Goal: Information Seeking & Learning: Learn about a topic

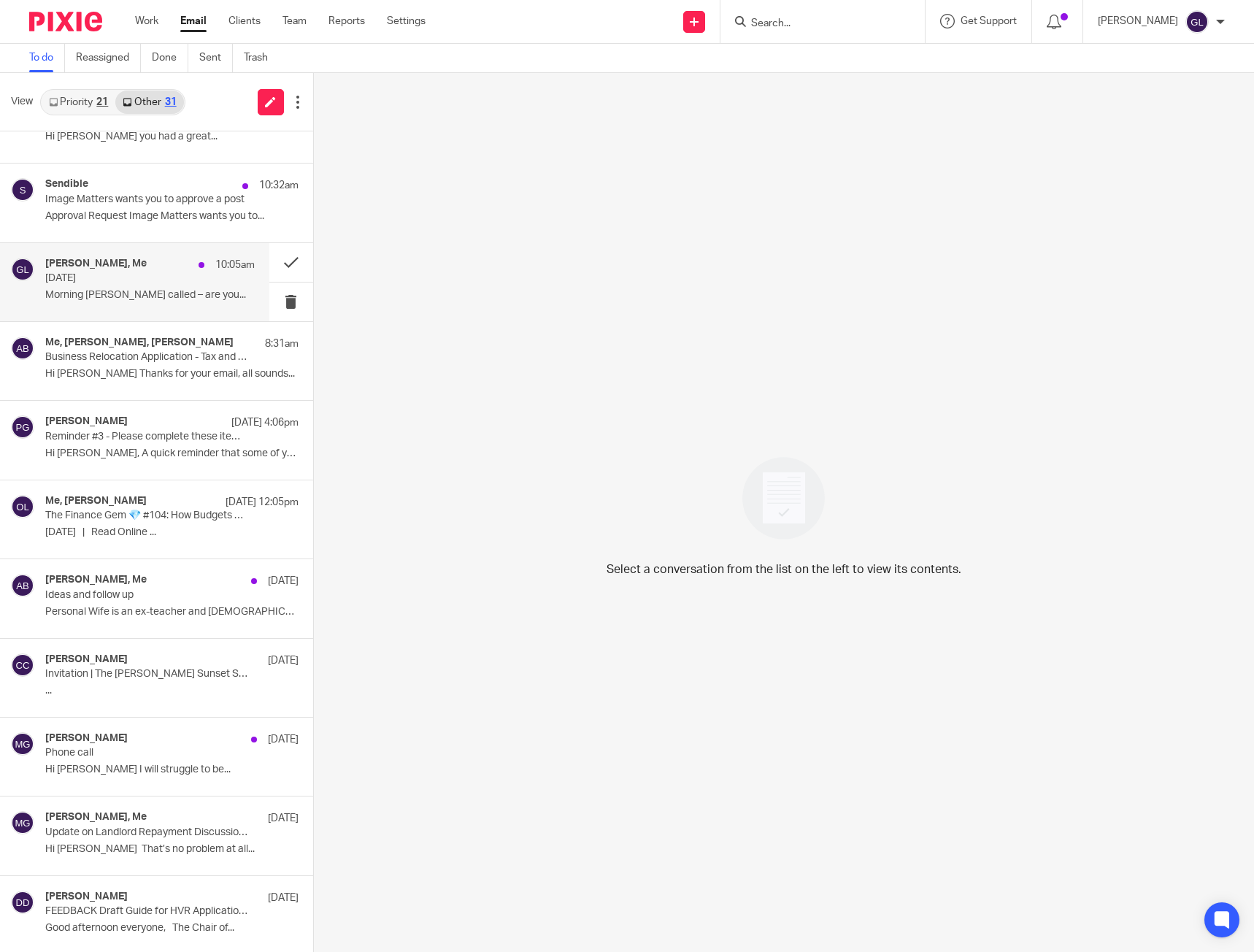
scroll to position [73, 0]
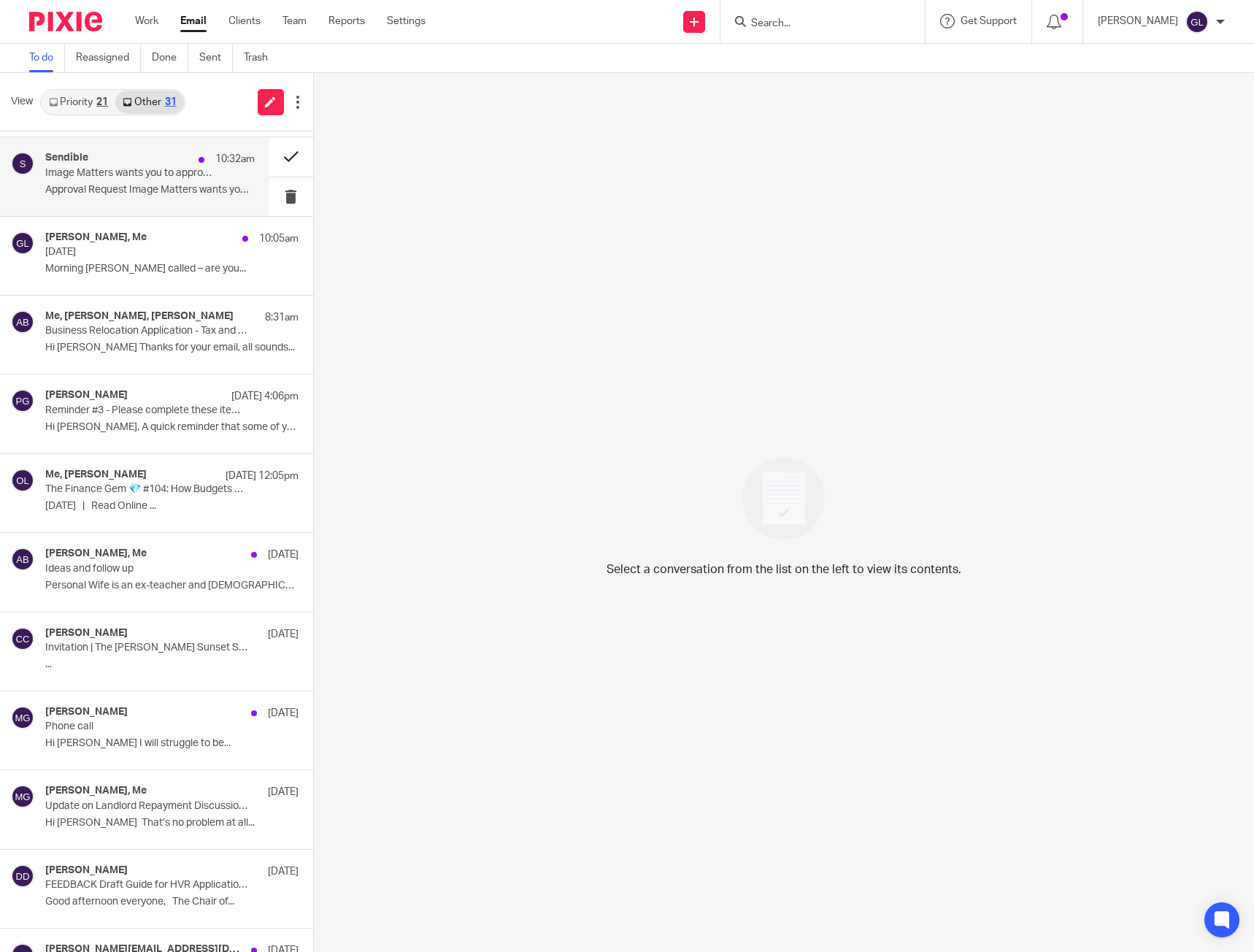
drag, startPoint x: 179, startPoint y: 184, endPoint x: 290, endPoint y: 159, distance: 113.8
click at [179, 184] on p "Approval Request Image Matters wants you to..." at bounding box center [150, 190] width 209 height 13
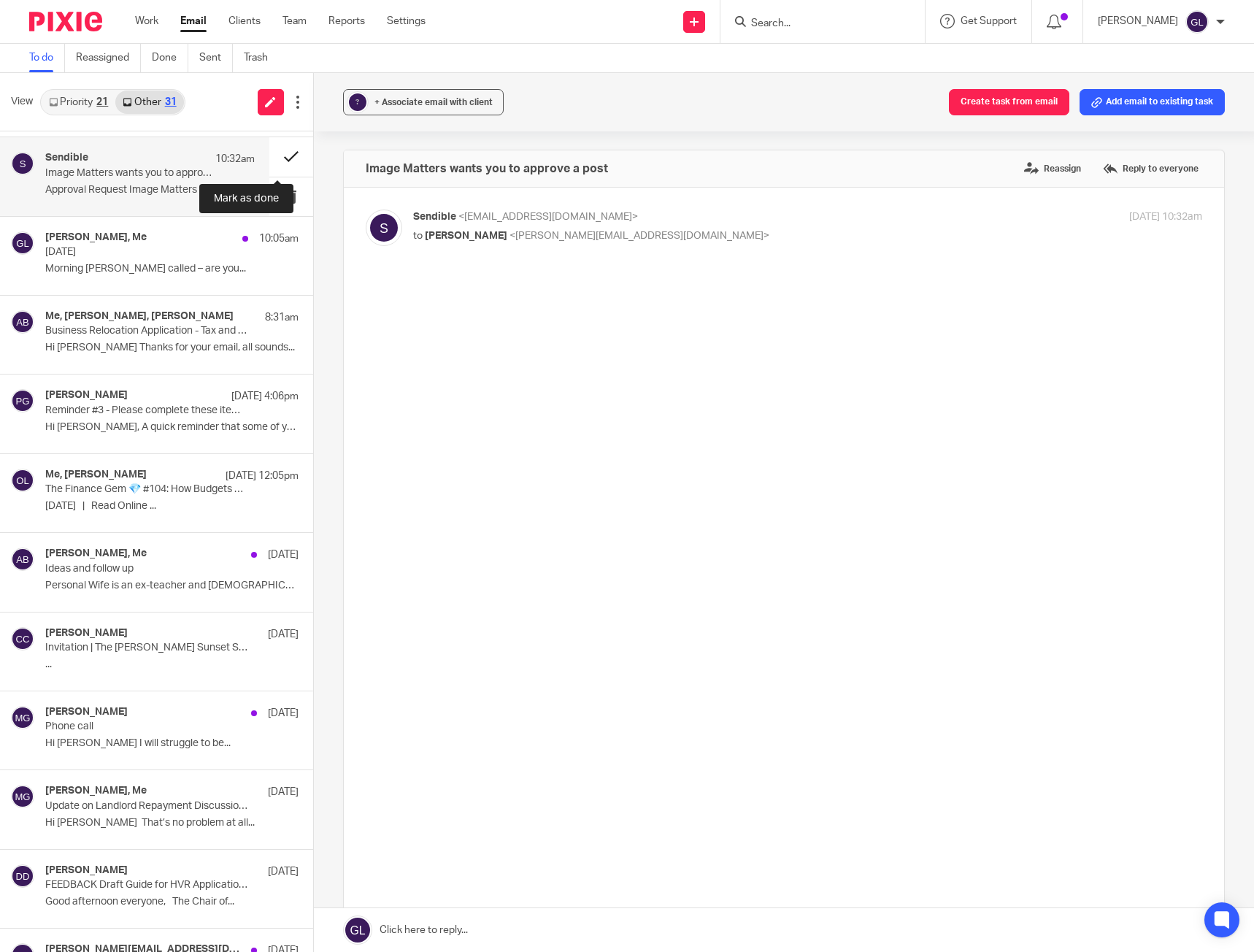
click at [287, 155] on button at bounding box center [291, 156] width 44 height 39
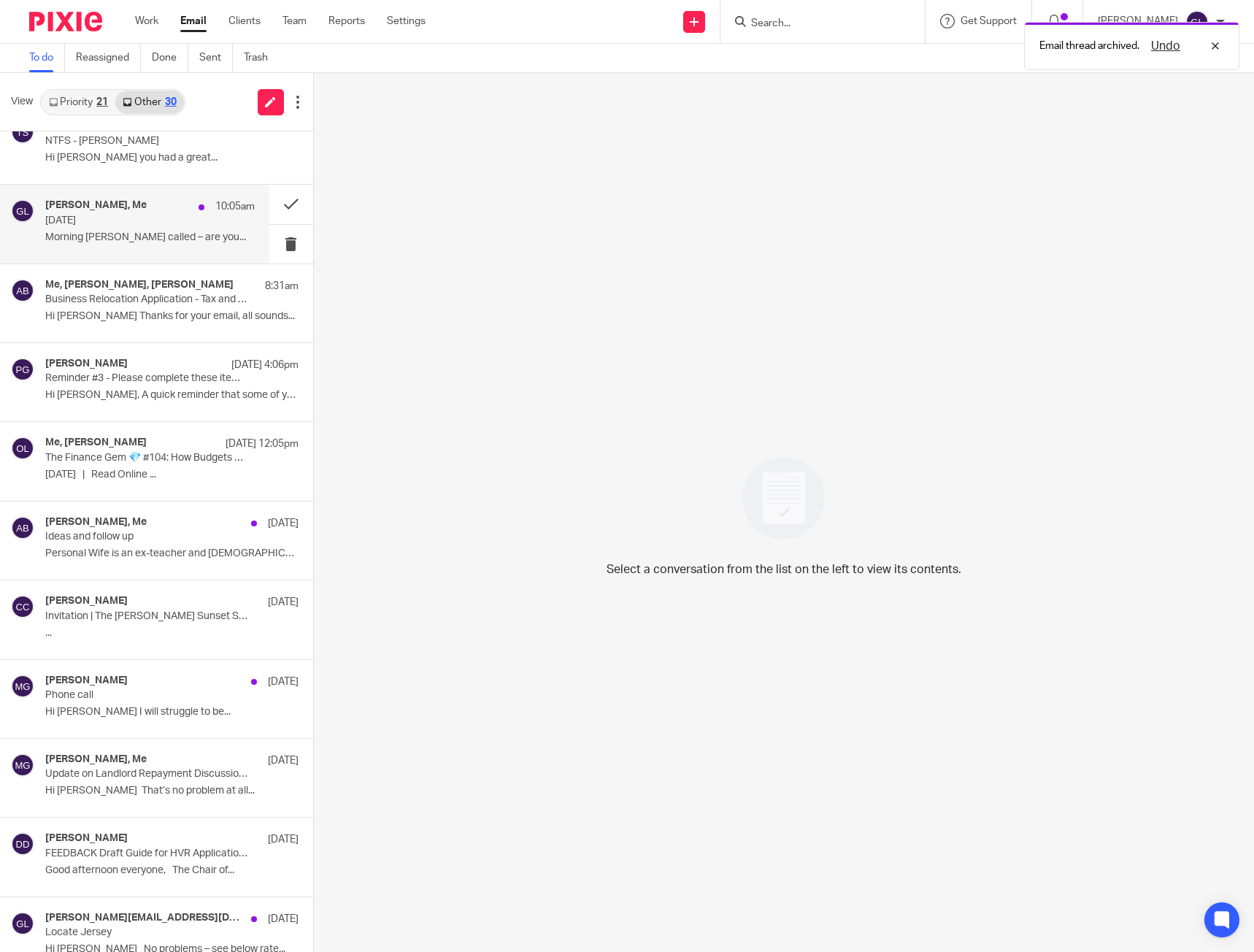
scroll to position [0, 0]
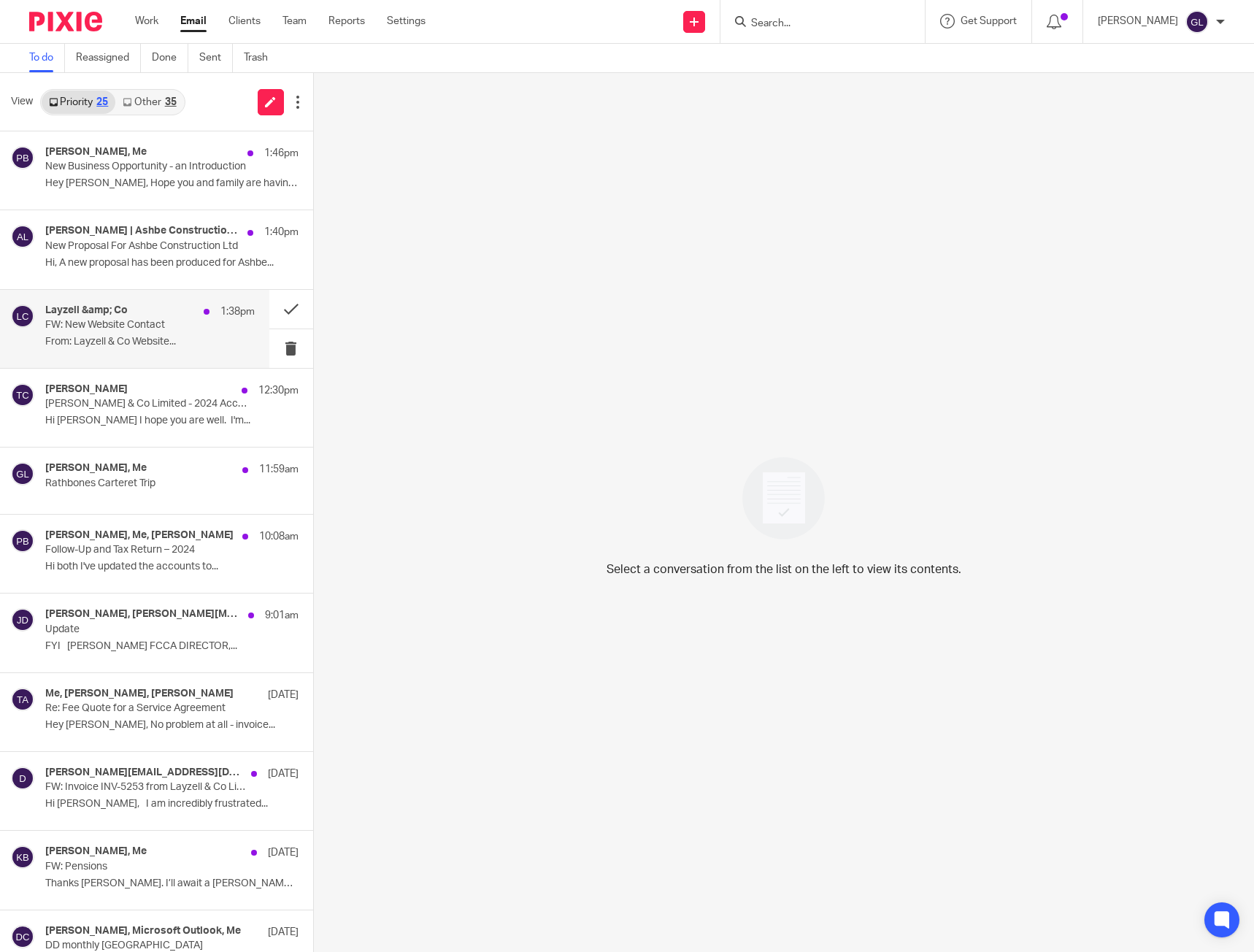
click at [186, 328] on p "FW: New Website Contact" at bounding box center [128, 325] width 167 height 13
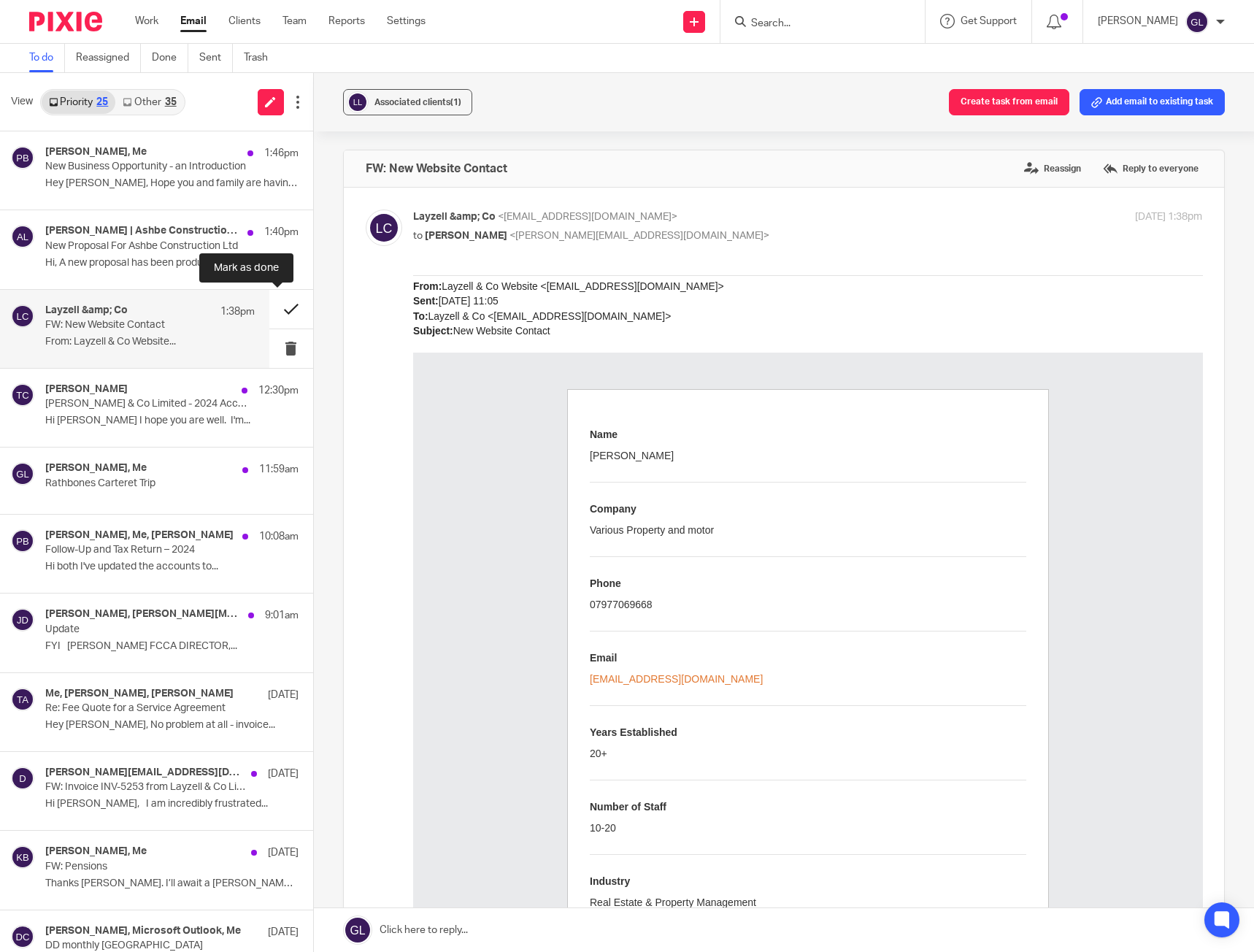
click at [283, 304] on button at bounding box center [291, 309] width 44 height 39
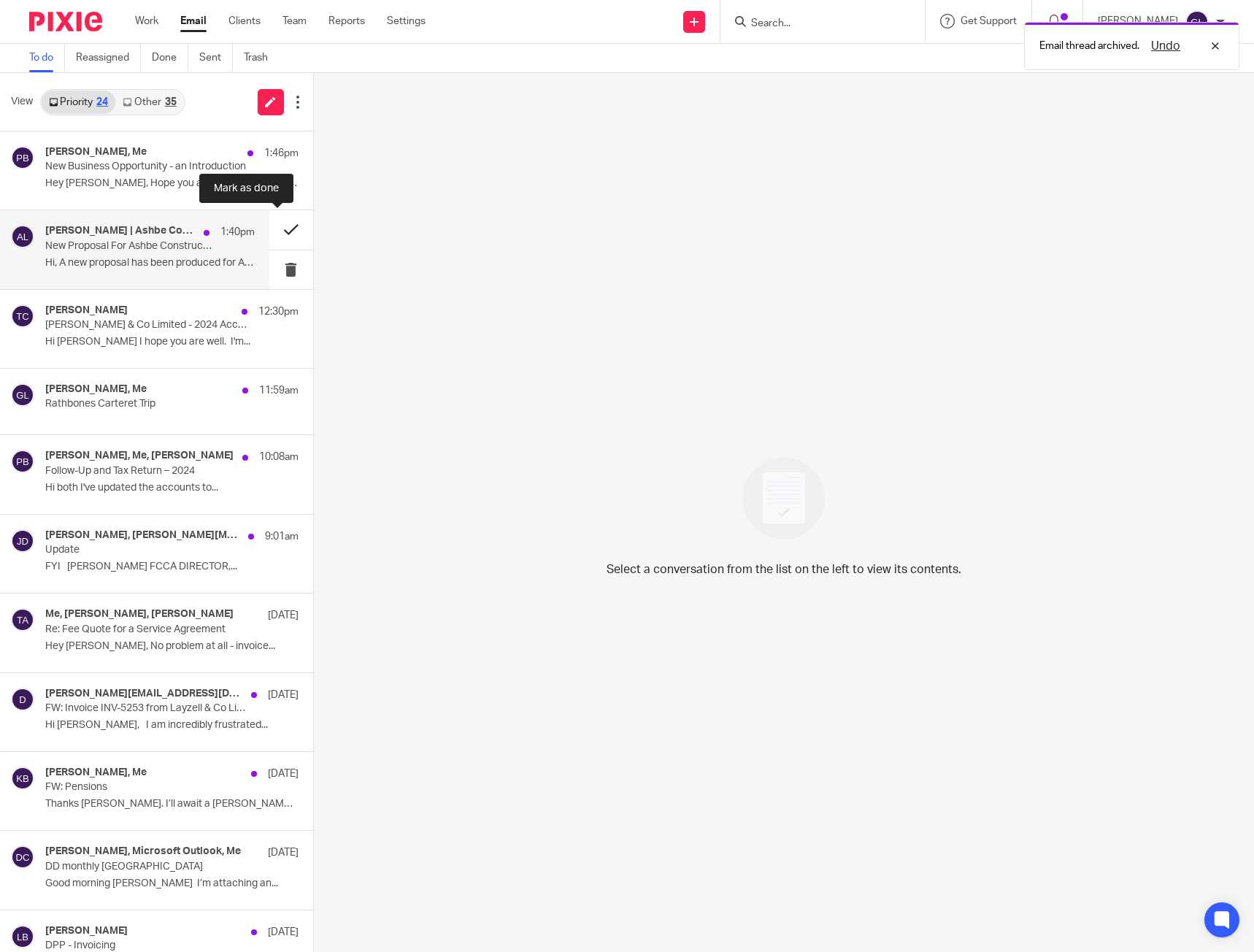
click at [270, 234] on button at bounding box center [291, 229] width 44 height 39
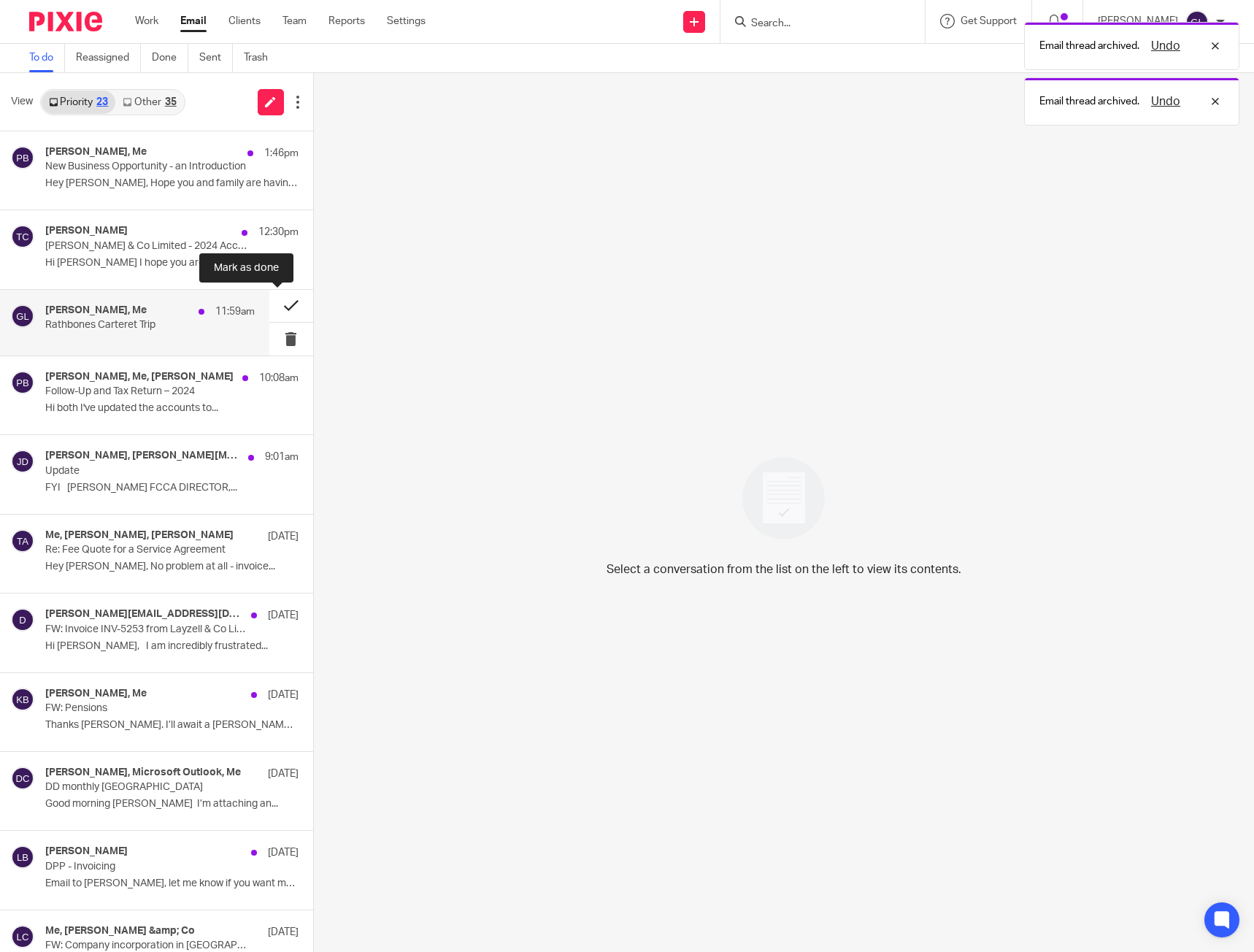
click at [274, 308] on button at bounding box center [291, 306] width 44 height 33
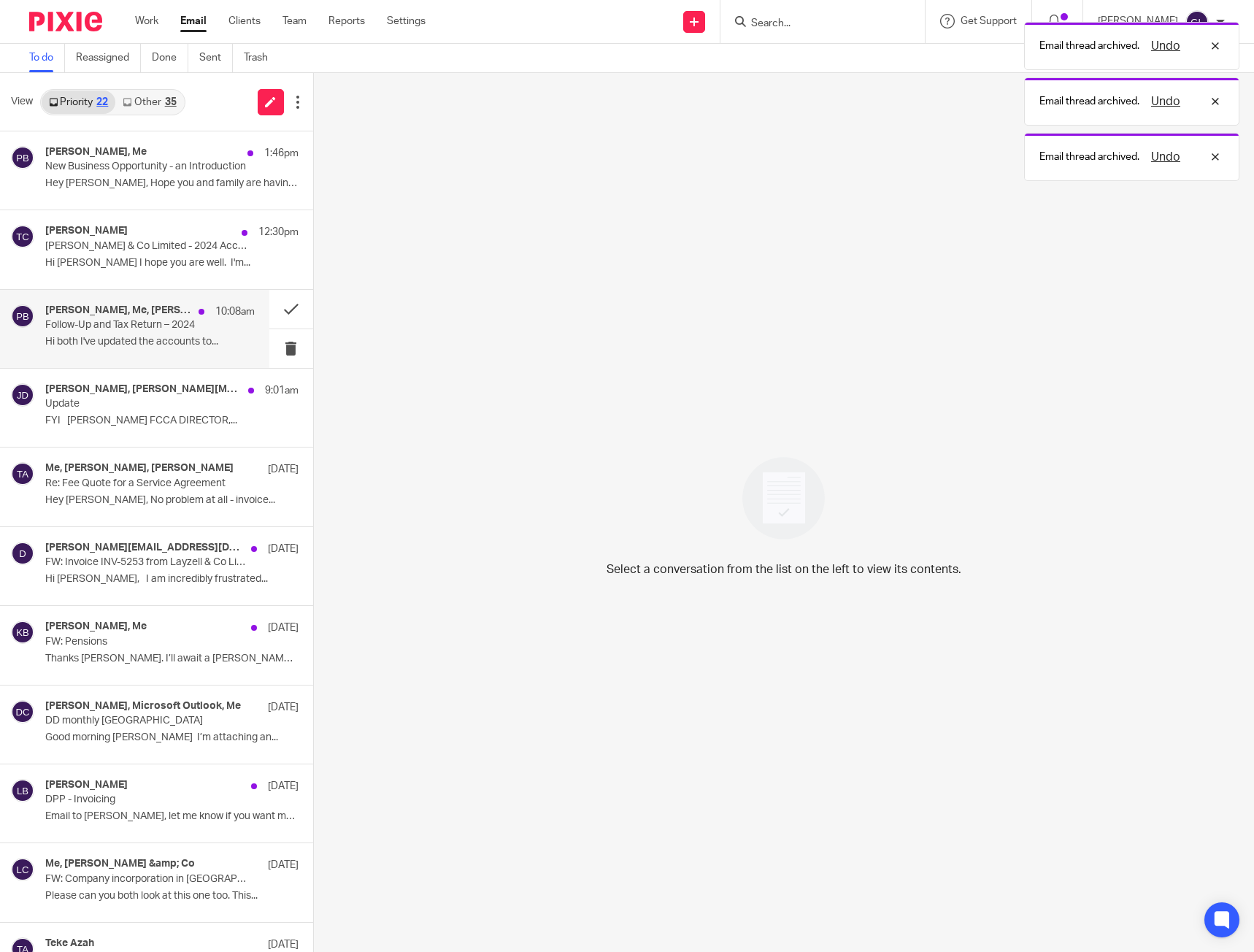
click at [211, 334] on div "Tom Cairns, Me, Paul Brookes 10:08am Follow-Up and Tax Return – 2024 Hi both I'…" at bounding box center [150, 328] width 209 height 49
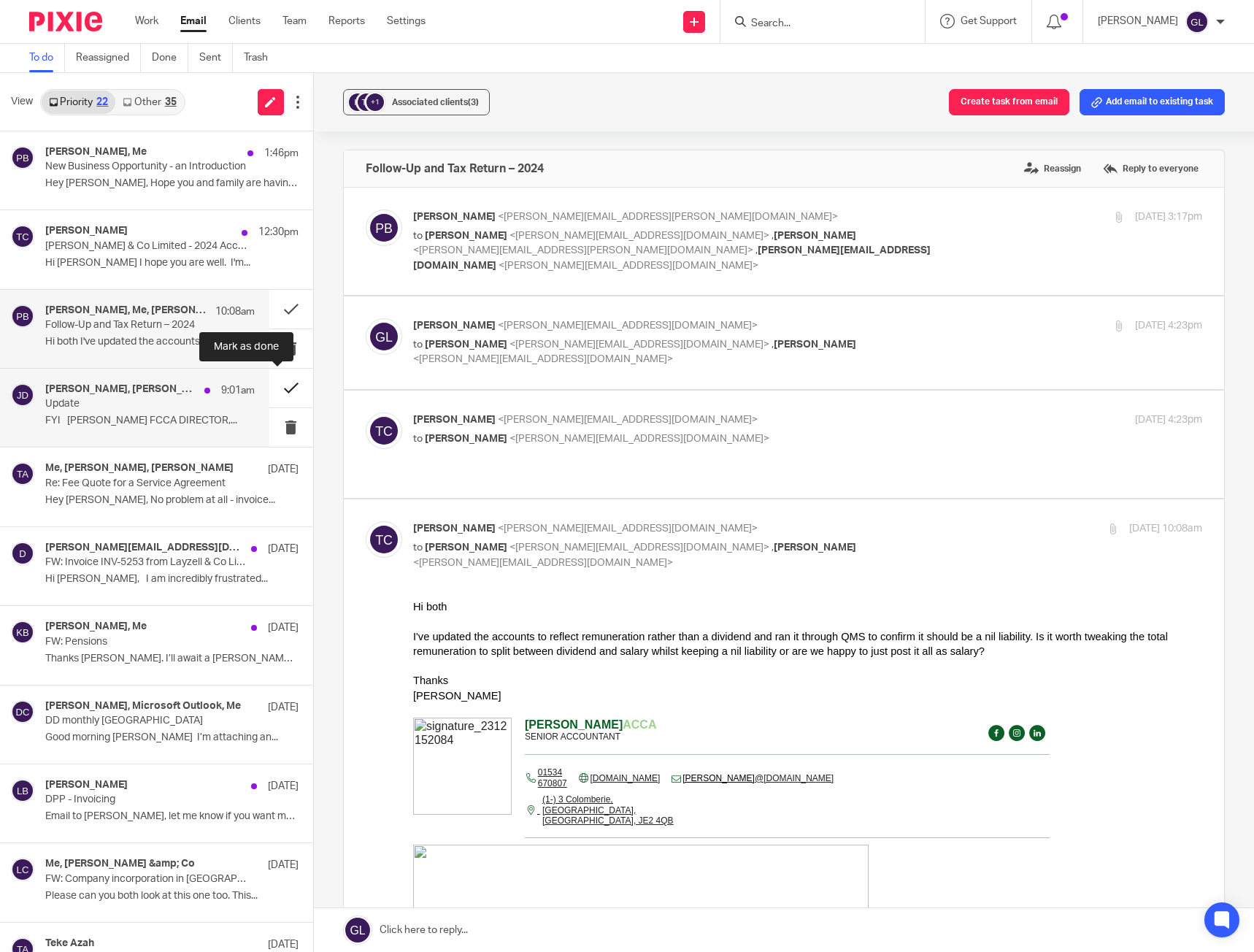
click at [283, 386] on button at bounding box center [291, 388] width 44 height 39
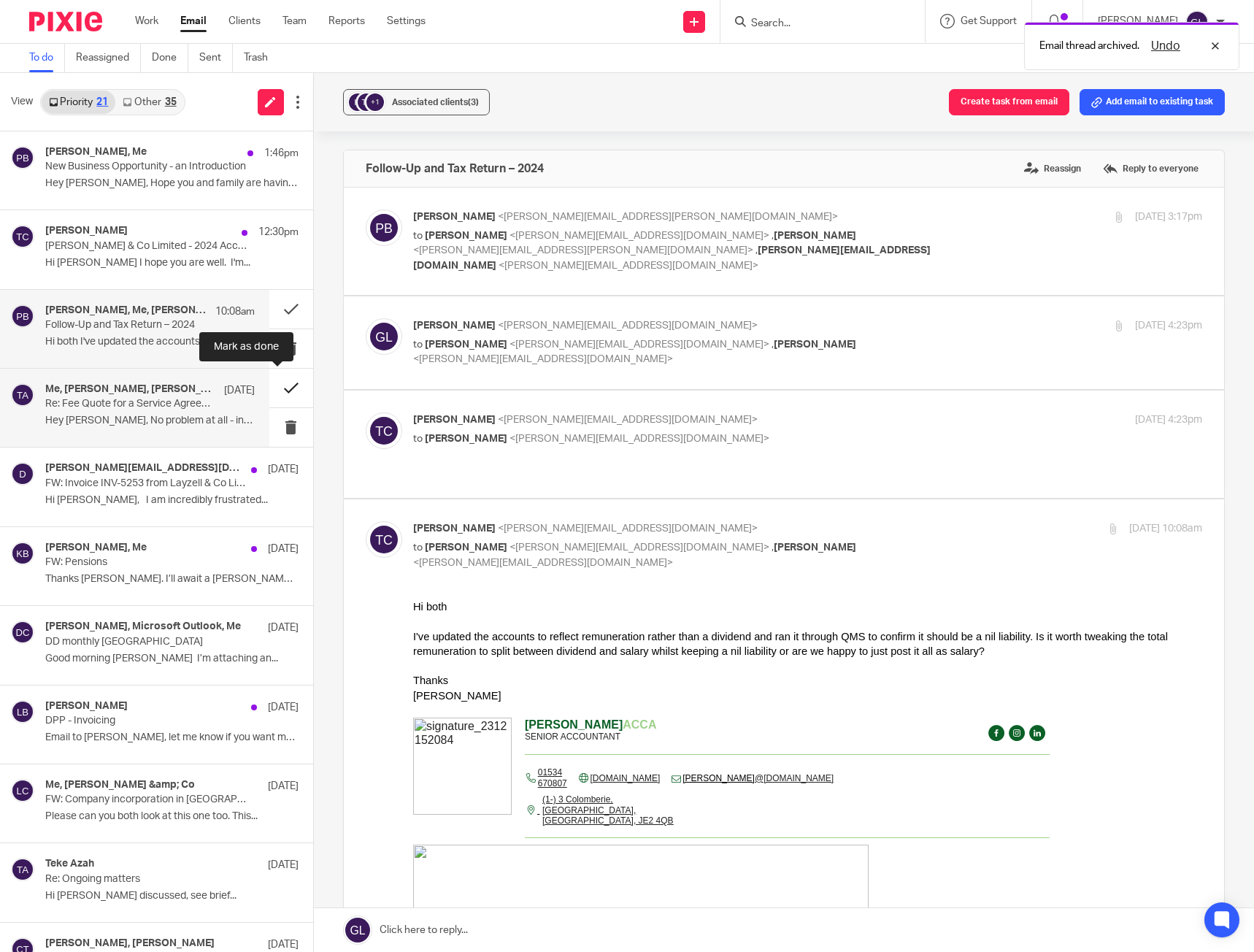
click at [272, 390] on button at bounding box center [291, 388] width 44 height 39
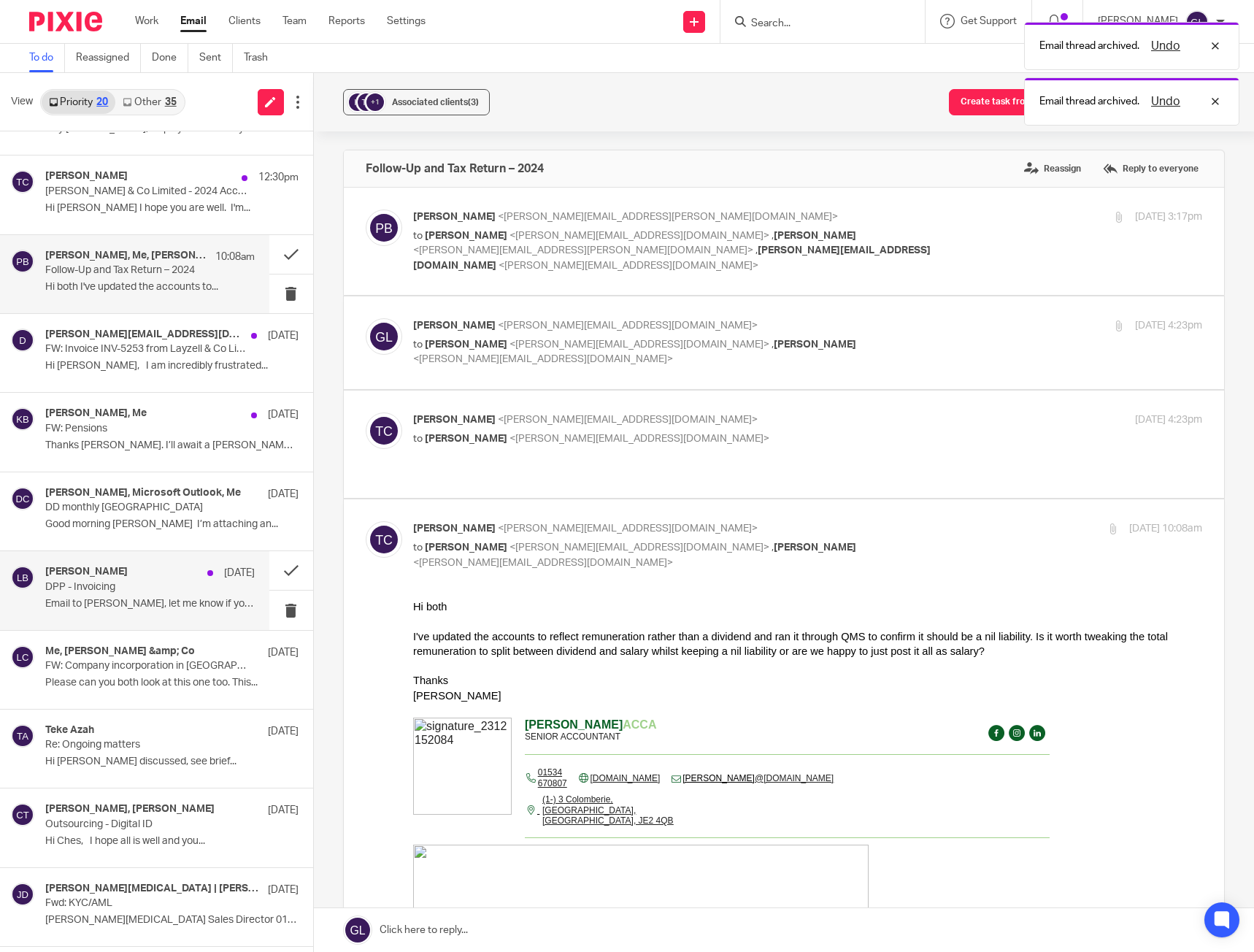
scroll to position [73, 0]
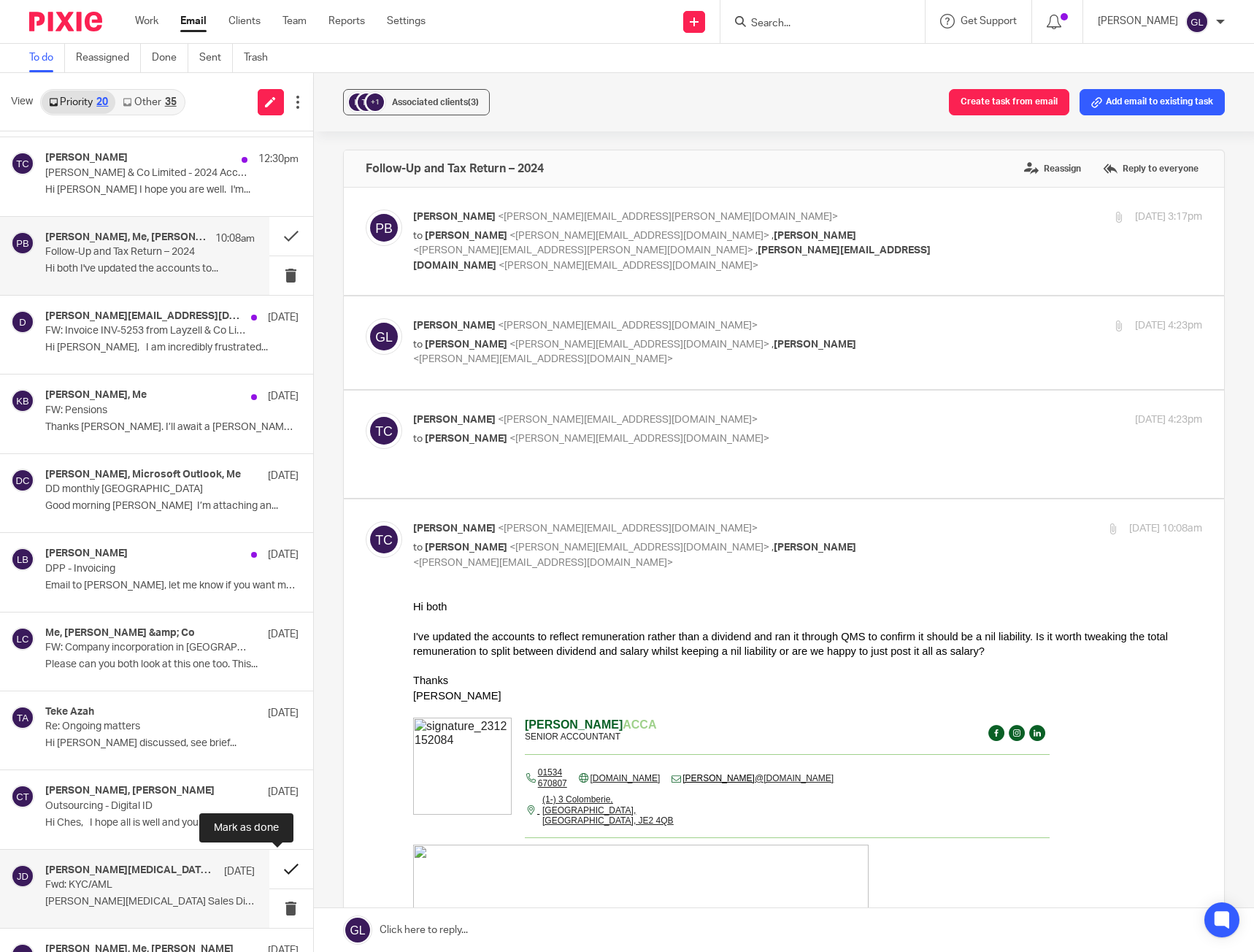
click at [277, 873] on button at bounding box center [291, 869] width 44 height 39
click at [134, 887] on p "Cleveland Clinic" at bounding box center [128, 885] width 167 height 13
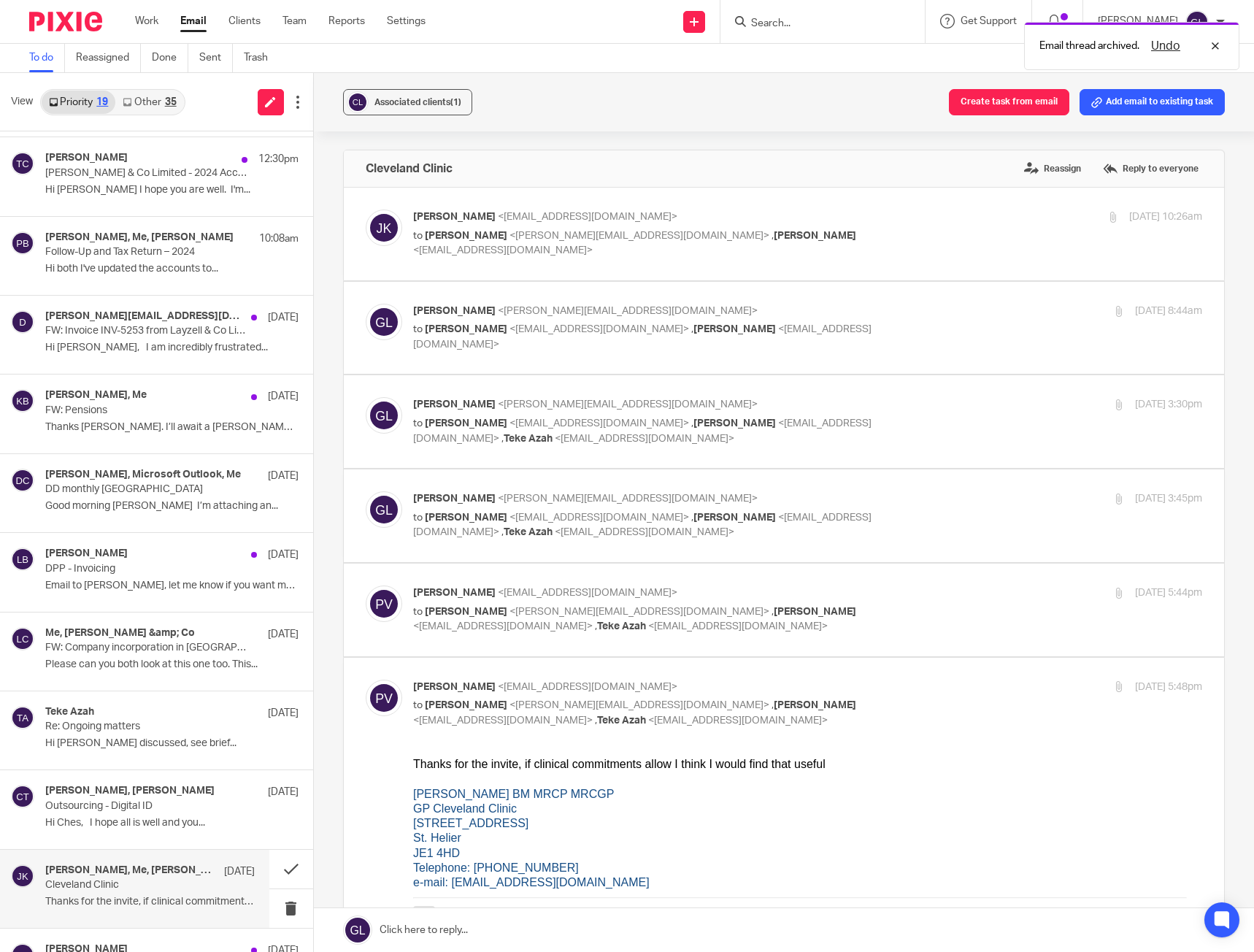
scroll to position [0, 0]
click at [156, 664] on p "Please can you both look at this one too. This..." at bounding box center [150, 664] width 209 height 13
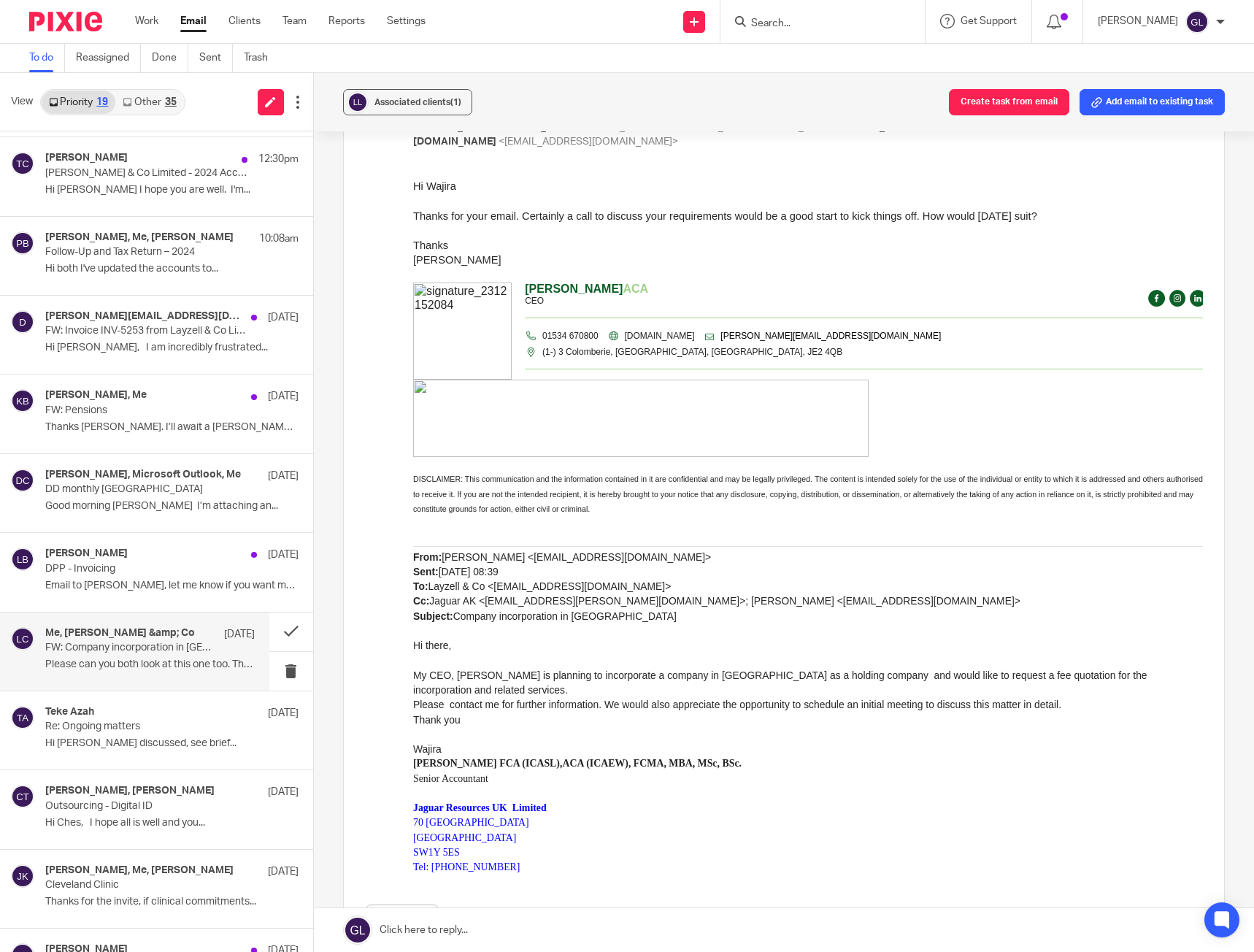
scroll to position [219, 0]
click at [280, 629] on button at bounding box center [291, 632] width 44 height 39
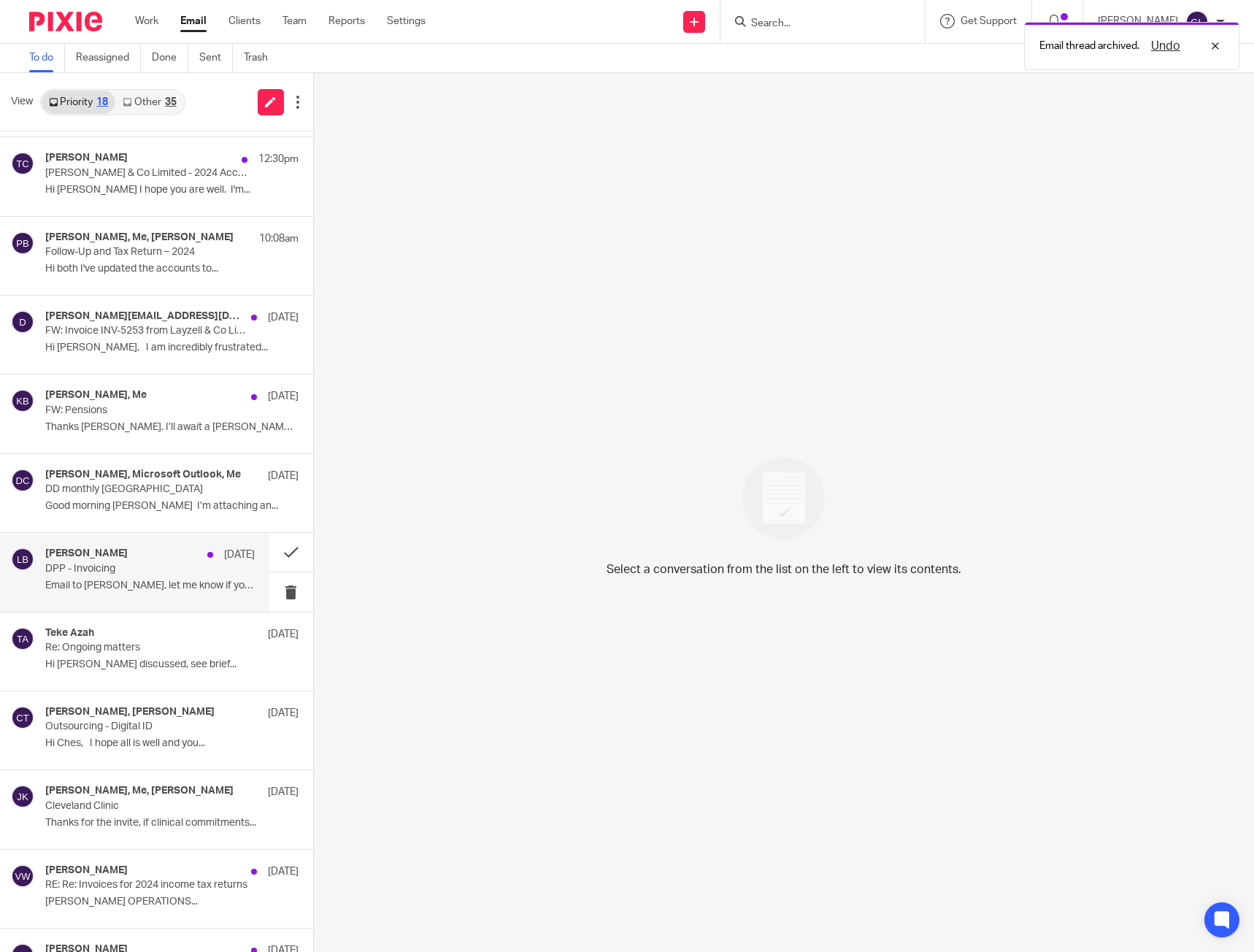
click at [168, 590] on p "Email to Mandie, let me know if you want me to..." at bounding box center [150, 586] width 209 height 13
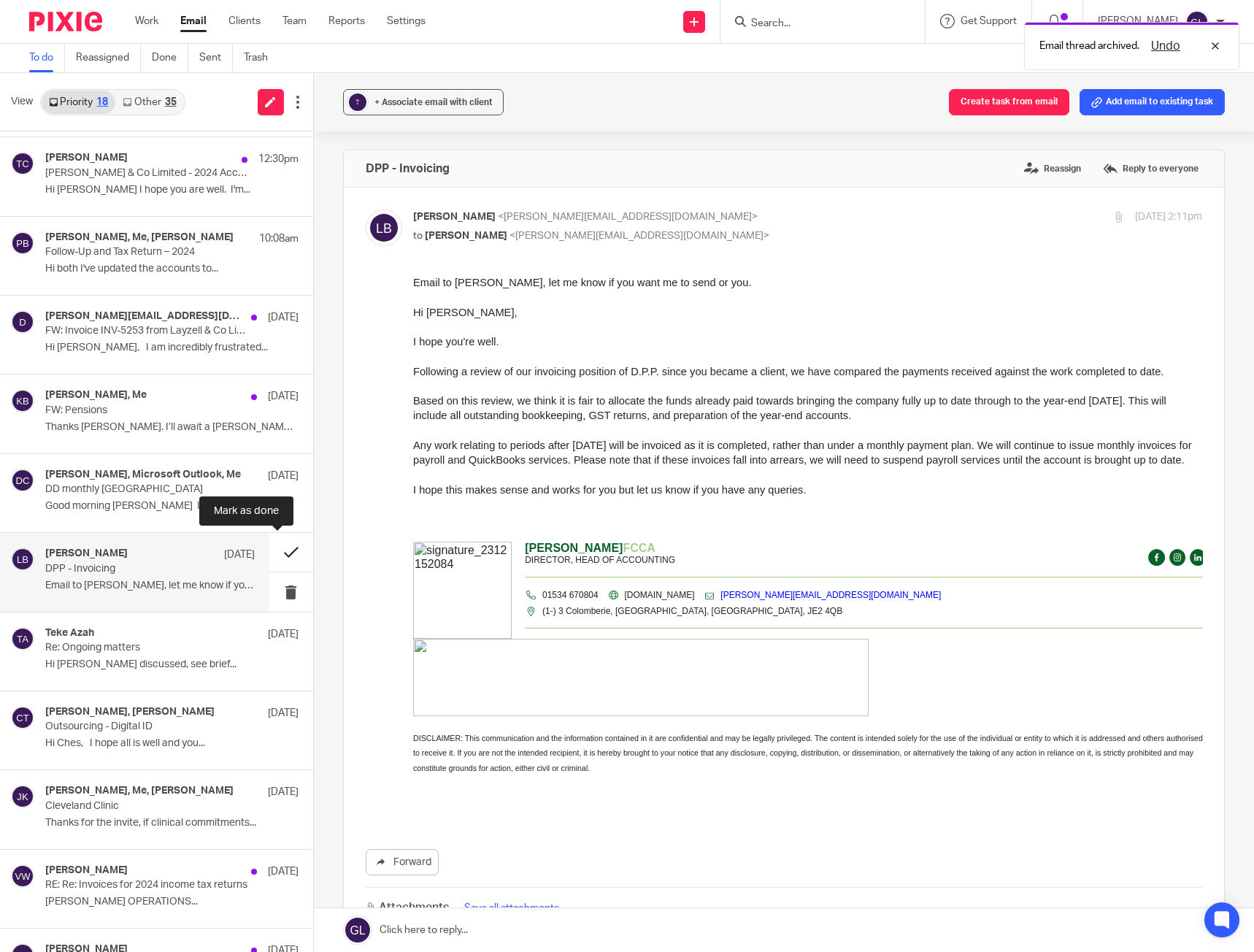
scroll to position [0, 0]
